Goal: Information Seeking & Learning: Learn about a topic

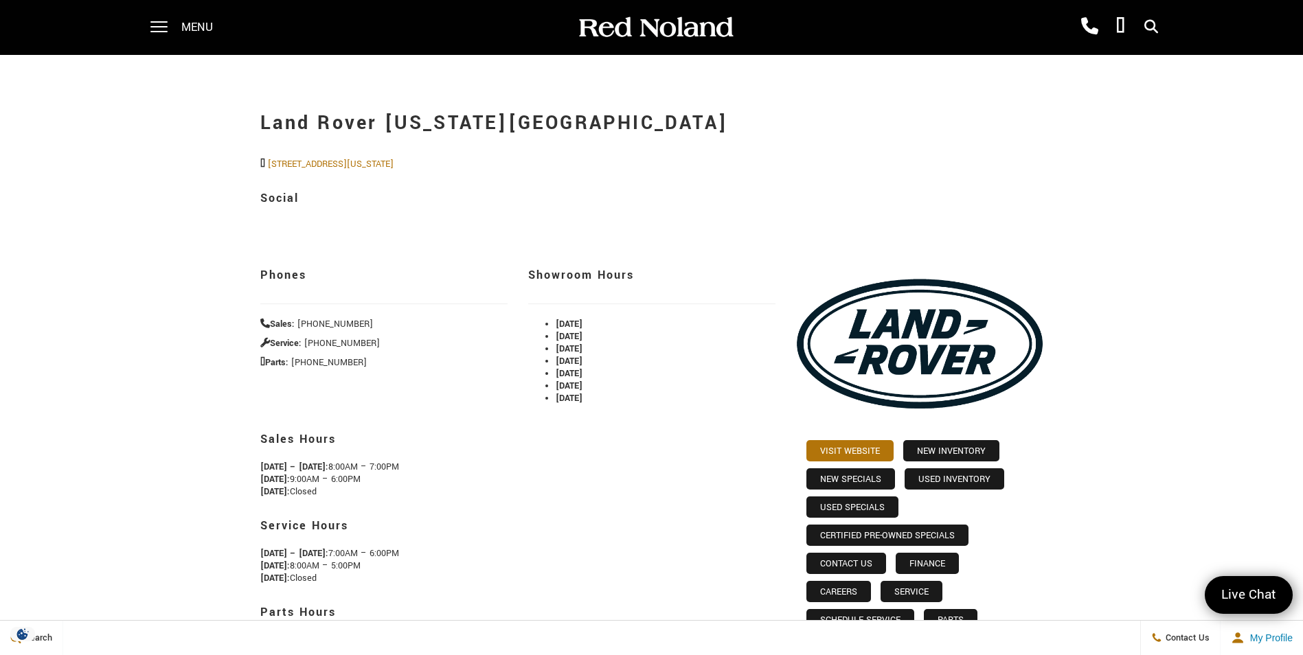
click at [199, 32] on span "Menu" at bounding box center [197, 27] width 32 height 55
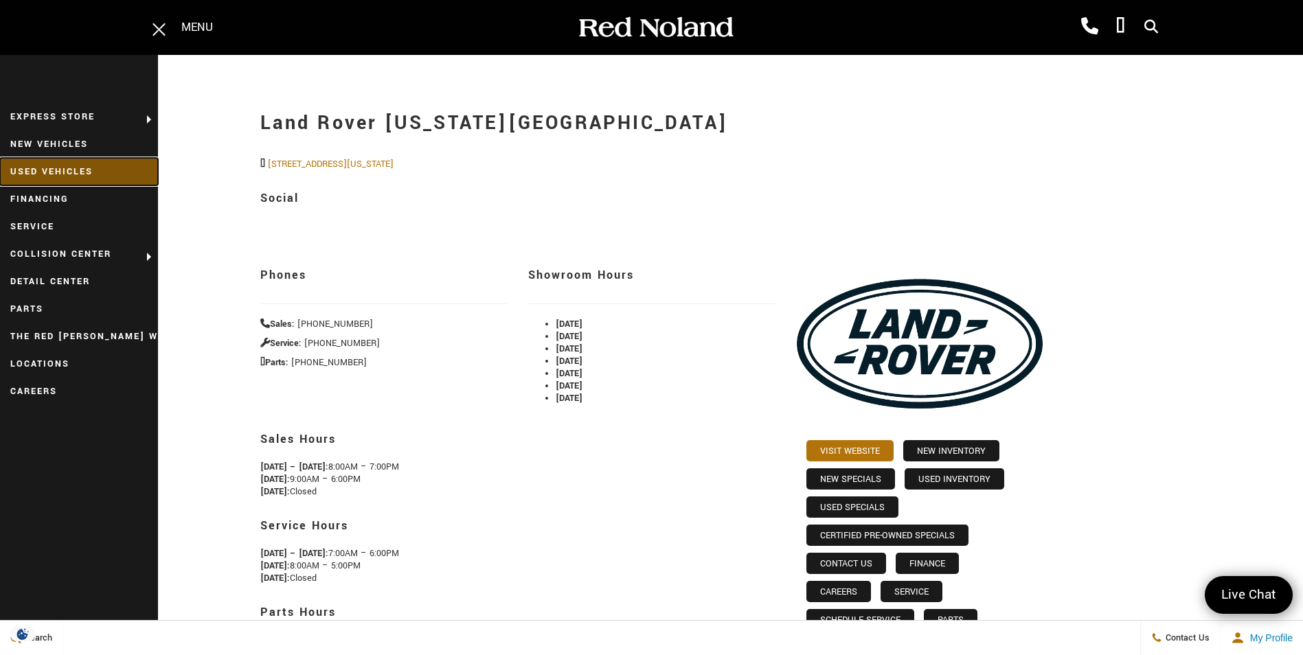
click at [60, 169] on link "Used Vehicles" at bounding box center [79, 171] width 158 height 27
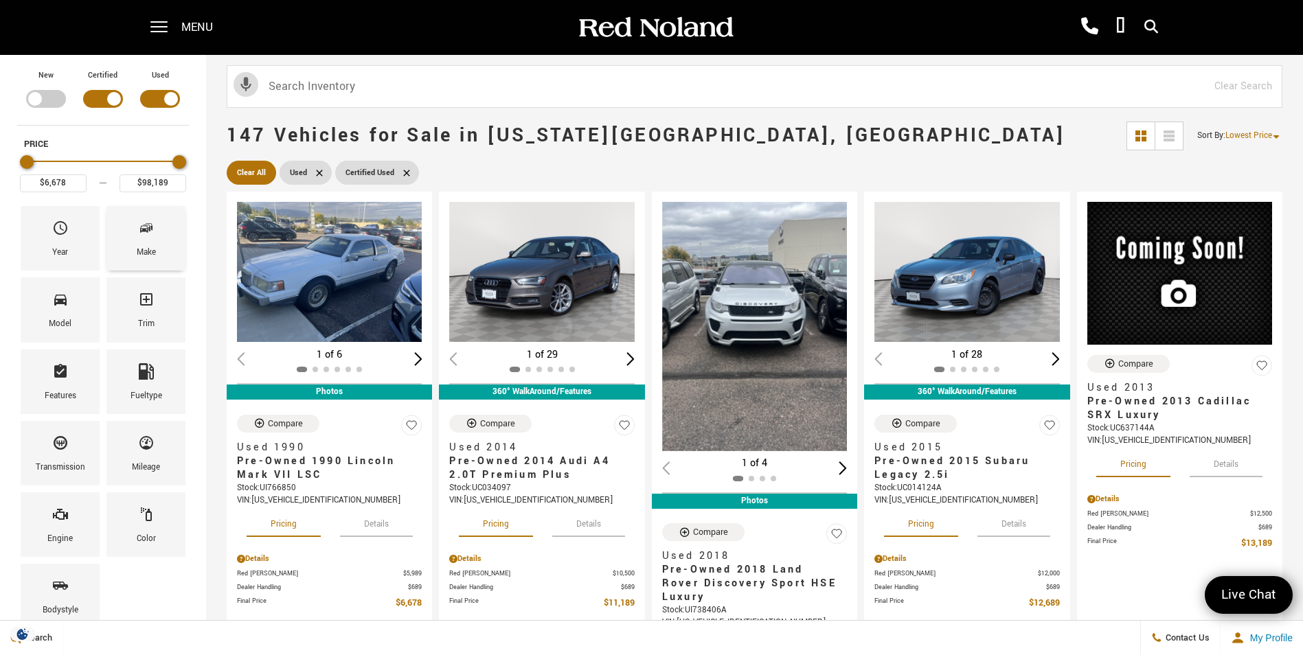
click at [146, 231] on icon "Make" at bounding box center [144, 229] width 8 height 7
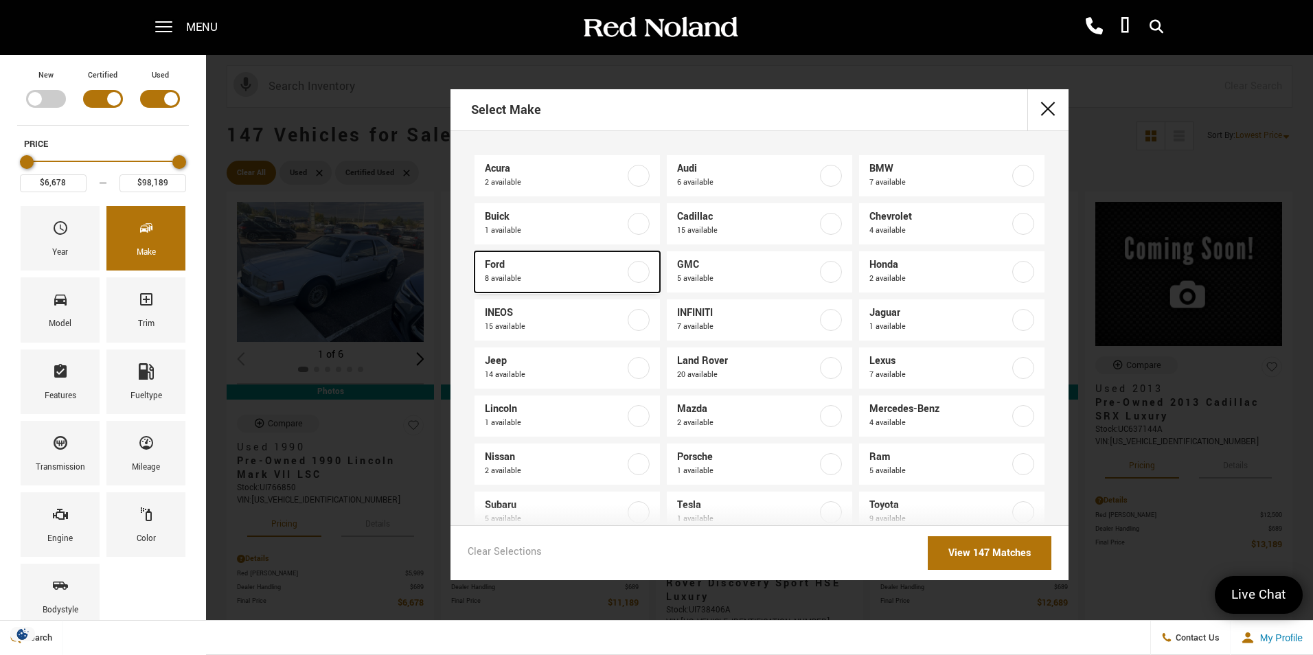
click at [632, 270] on label at bounding box center [639, 272] width 22 height 22
type input "$15,678"
type input "$75,639"
checkbox input "true"
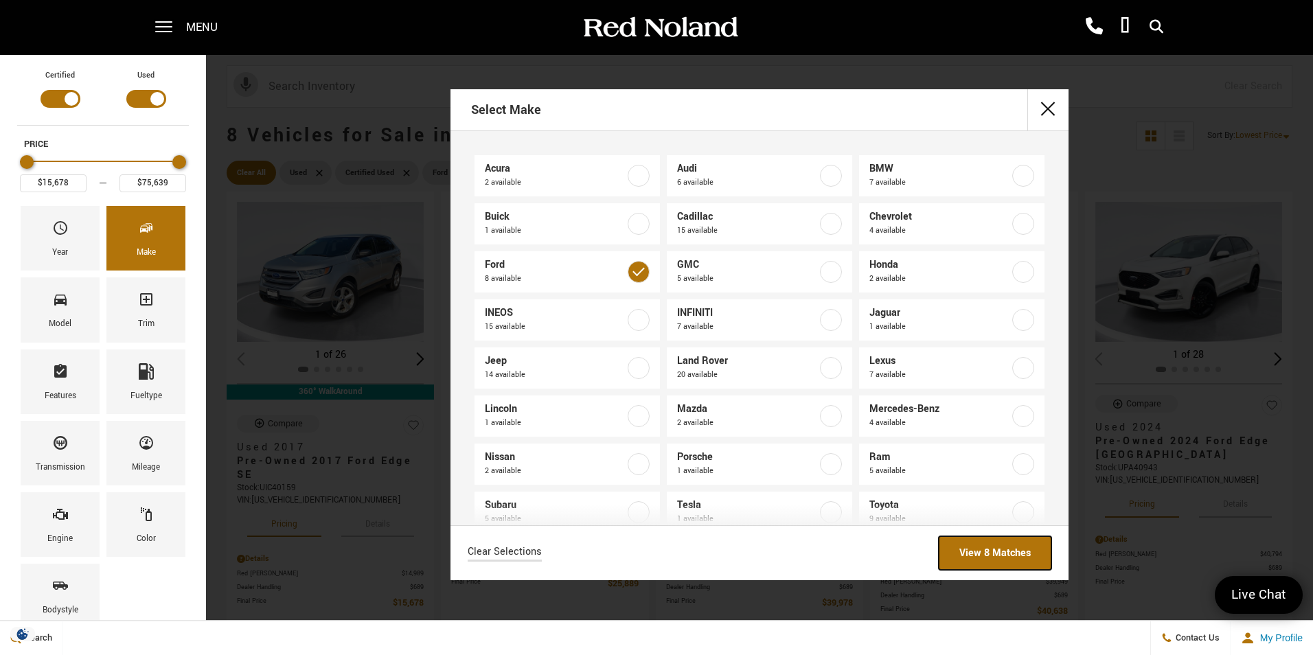
click at [988, 547] on link "View 8 Matches" at bounding box center [995, 553] width 113 height 34
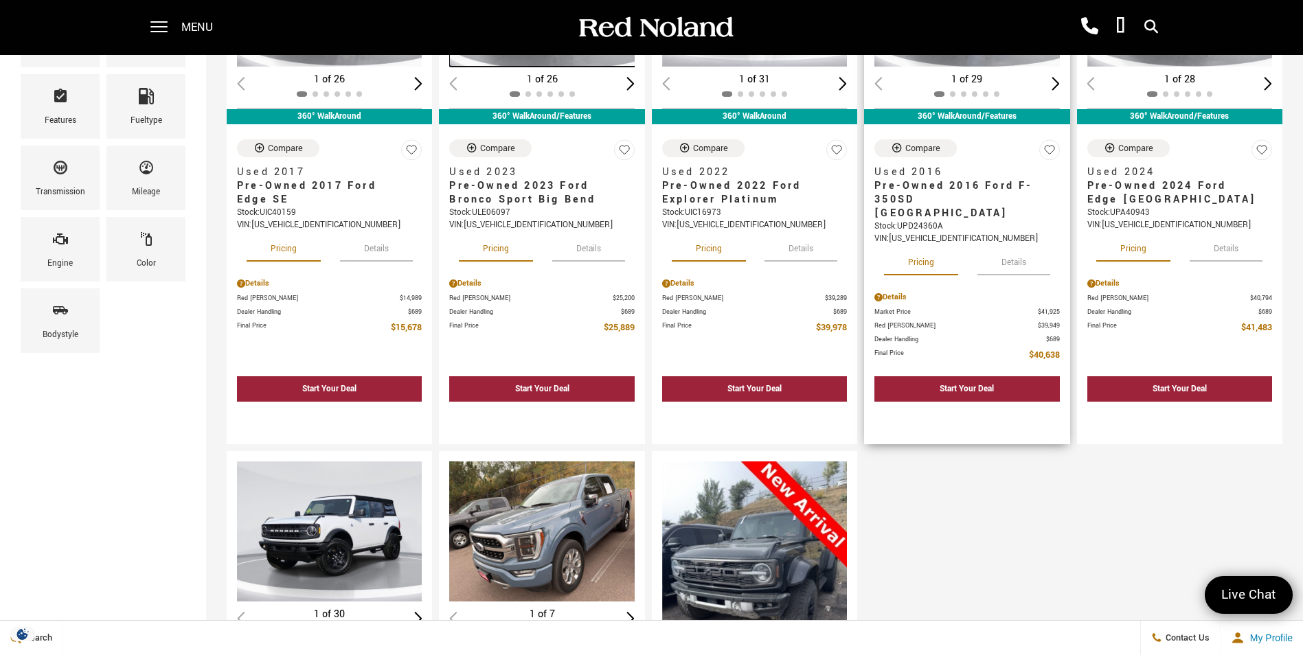
scroll to position [275, 0]
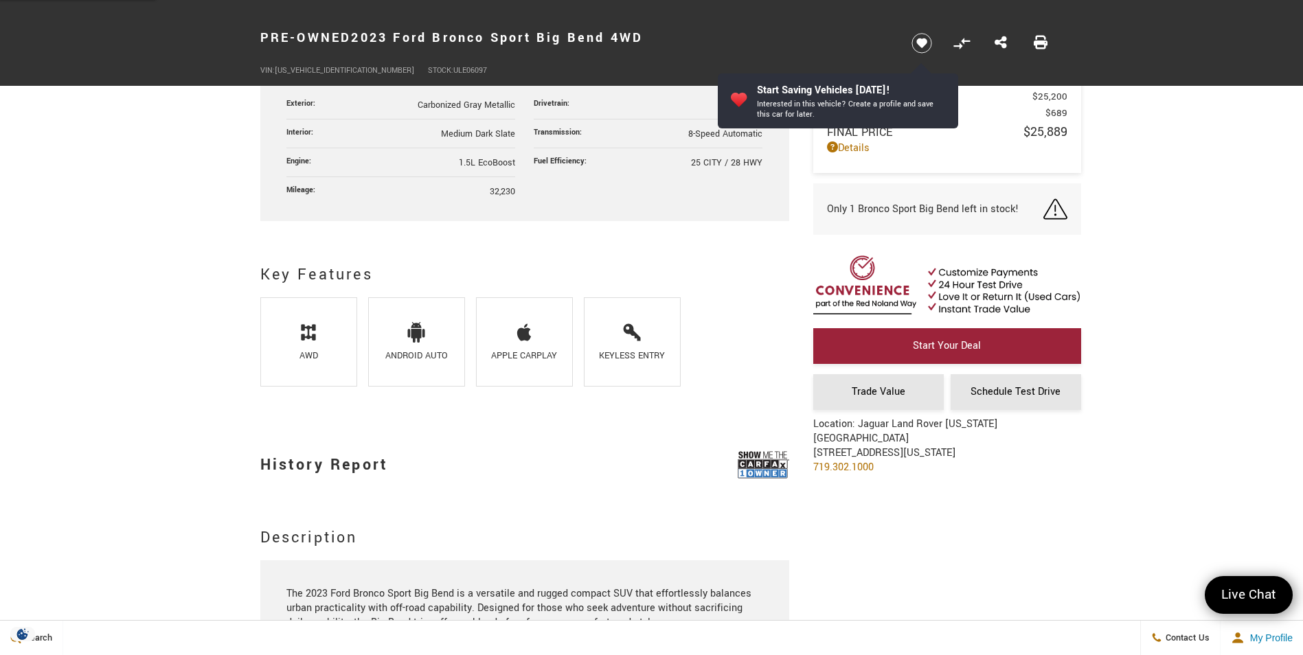
scroll to position [755, 0]
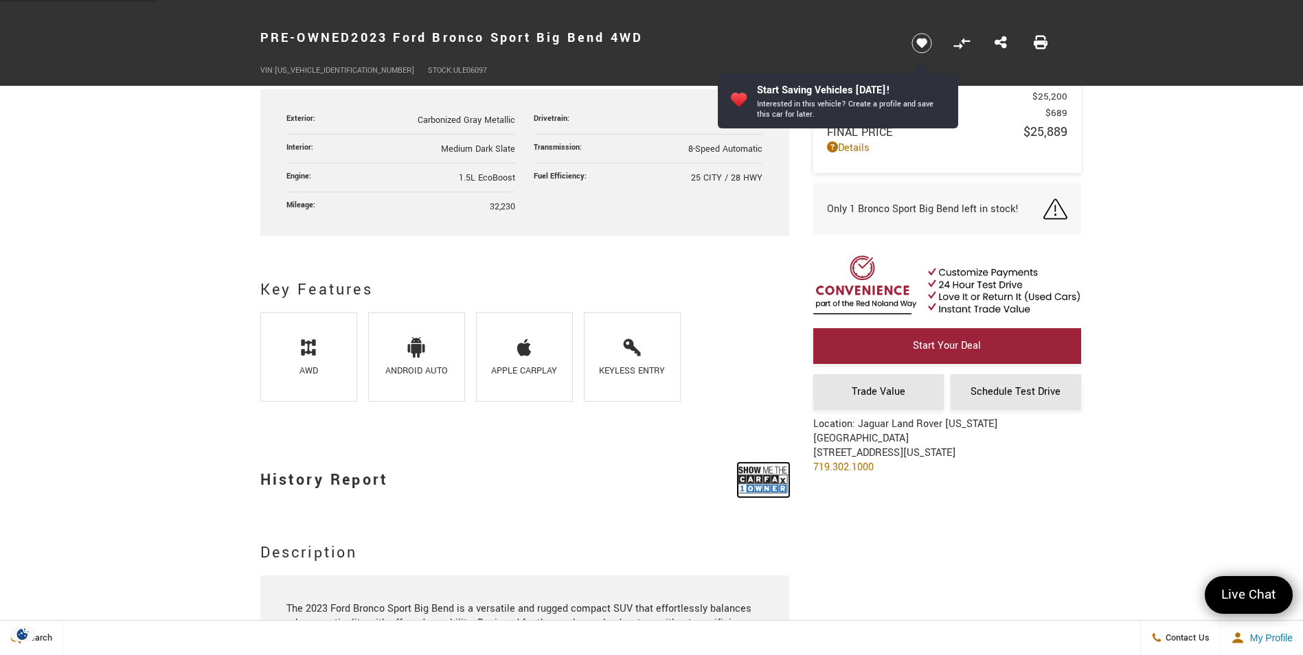
click at [776, 482] on img at bounding box center [764, 480] width 52 height 34
